Goal: Information Seeking & Learning: Learn about a topic

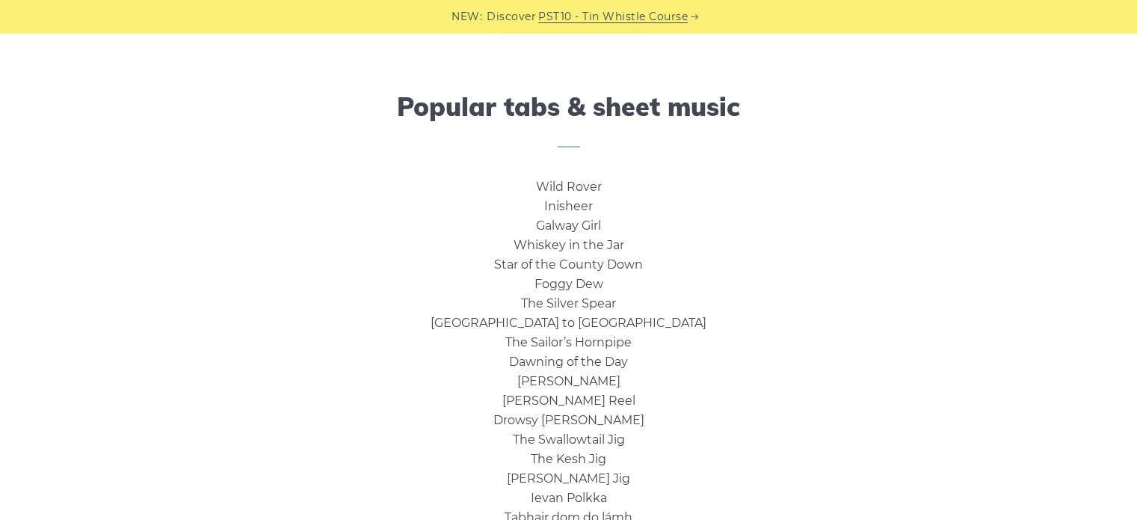
scroll to position [1047, 0]
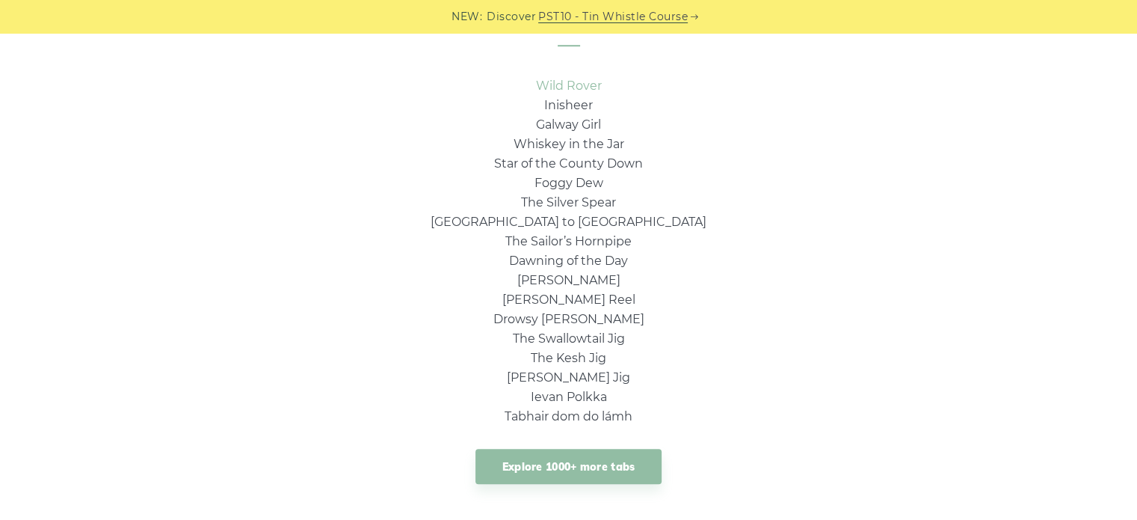
click at [578, 84] on link "Wild Rover" at bounding box center [569, 86] width 66 height 14
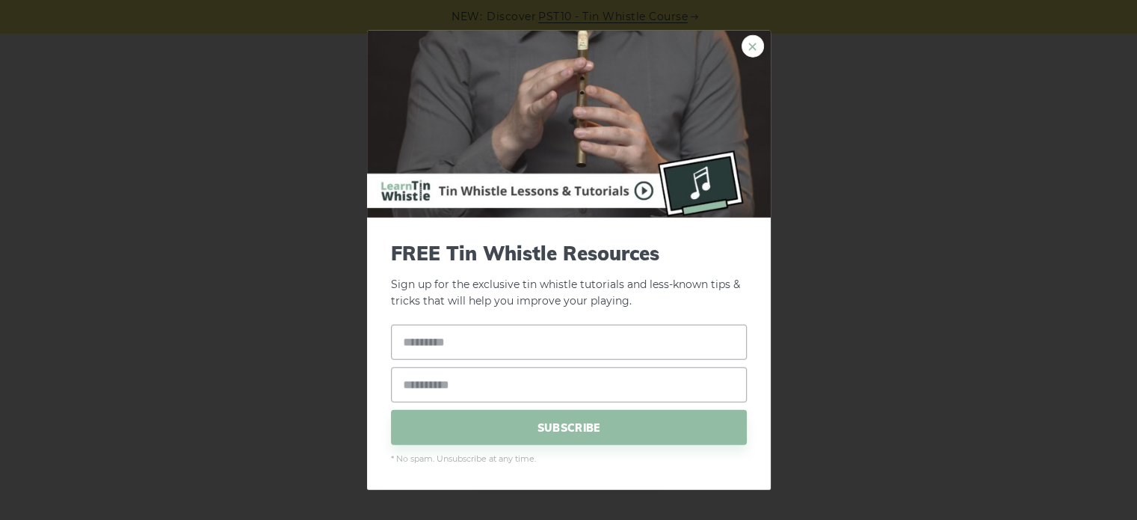
click at [749, 43] on link "×" at bounding box center [753, 45] width 22 height 22
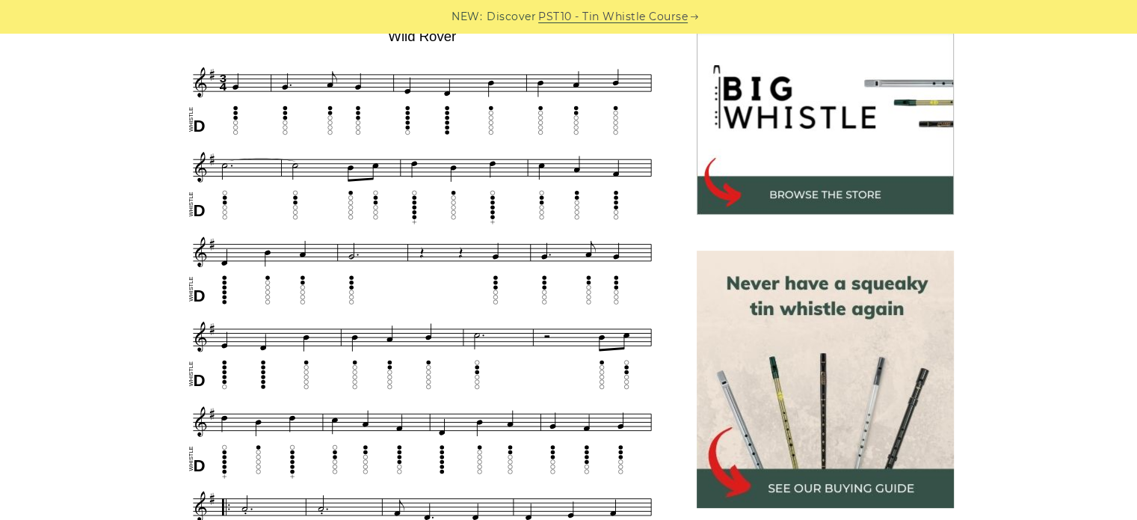
scroll to position [150, 0]
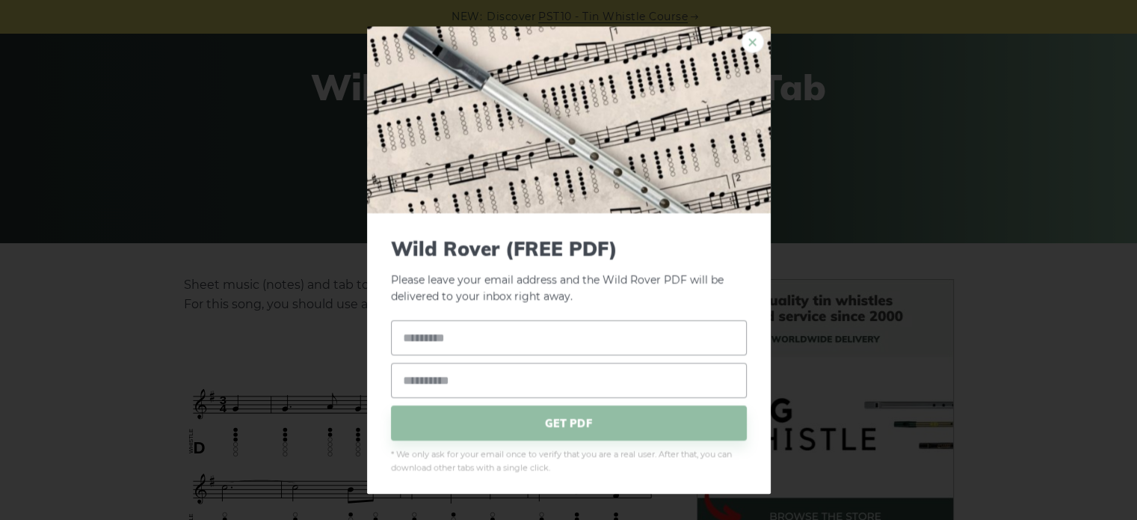
click at [742, 41] on link "×" at bounding box center [753, 42] width 22 height 22
